Goal: Find specific page/section: Find specific page/section

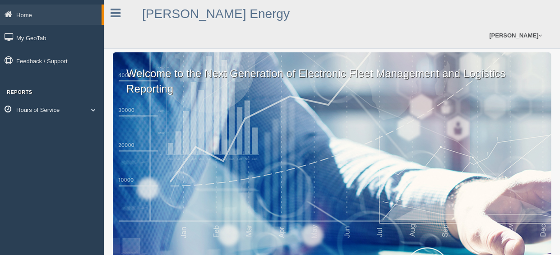
click at [53, 112] on link "Hours of Service" at bounding box center [52, 109] width 104 height 20
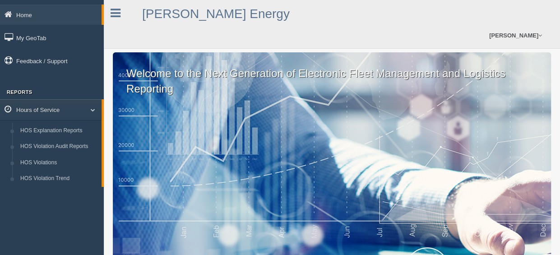
drag, startPoint x: 52, startPoint y: 131, endPoint x: 145, endPoint y: 132, distance: 92.1
click at [52, 131] on link "HOS Explanation Reports" at bounding box center [58, 131] width 85 height 16
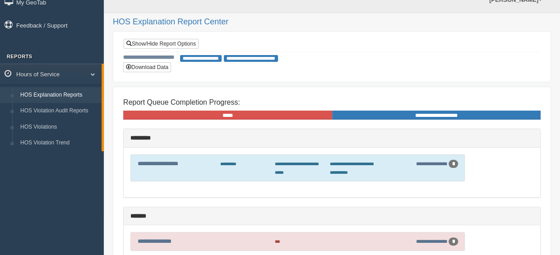
scroll to position [80, 0]
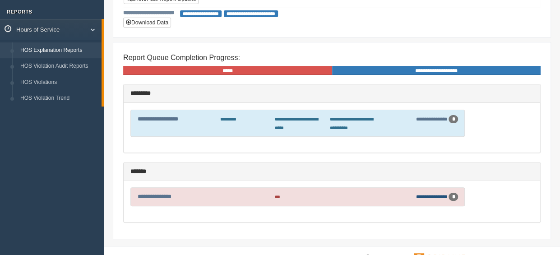
click at [430, 194] on link "**********" at bounding box center [432, 196] width 32 height 5
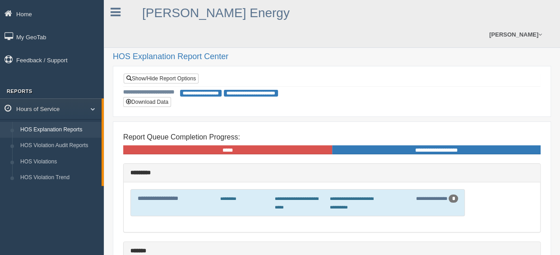
scroll to position [0, 0]
